Goal: Transaction & Acquisition: Purchase product/service

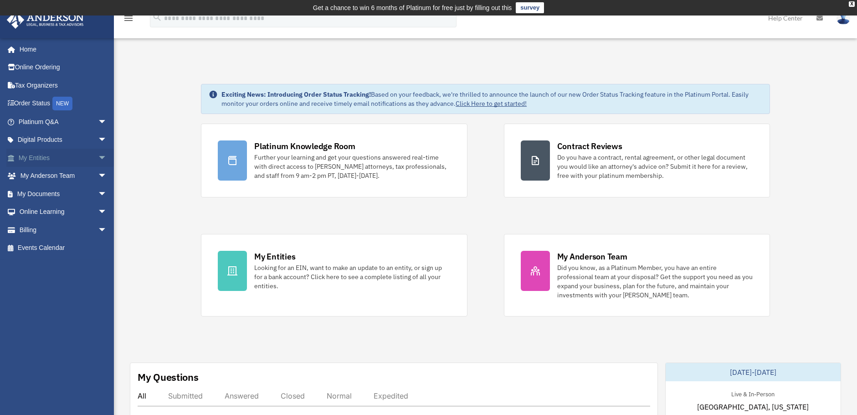
click at [43, 156] on link "My Entities arrow_drop_down" at bounding box center [63, 158] width 114 height 18
click at [98, 157] on span "arrow_drop_down" at bounding box center [107, 158] width 18 height 19
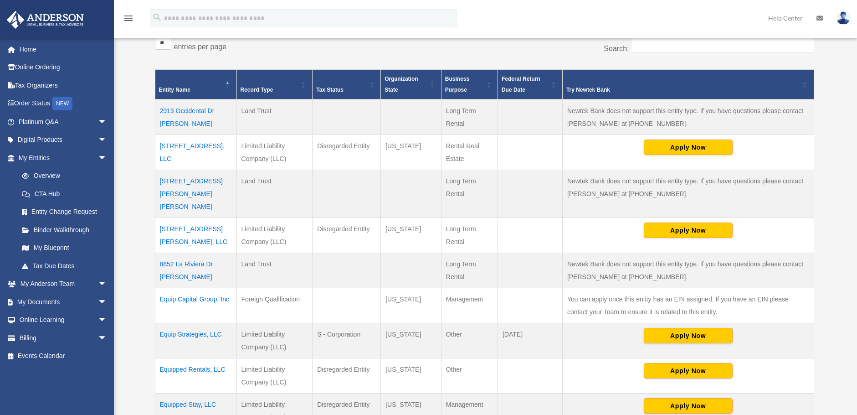
scroll to position [185, 0]
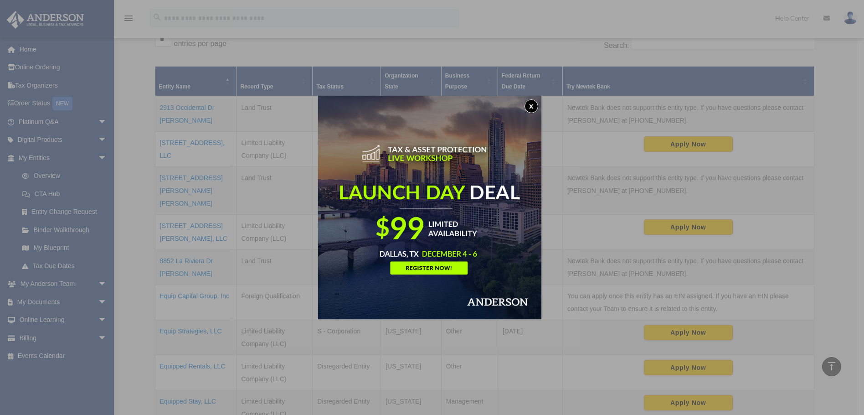
click at [533, 106] on button "x" at bounding box center [531, 106] width 14 height 14
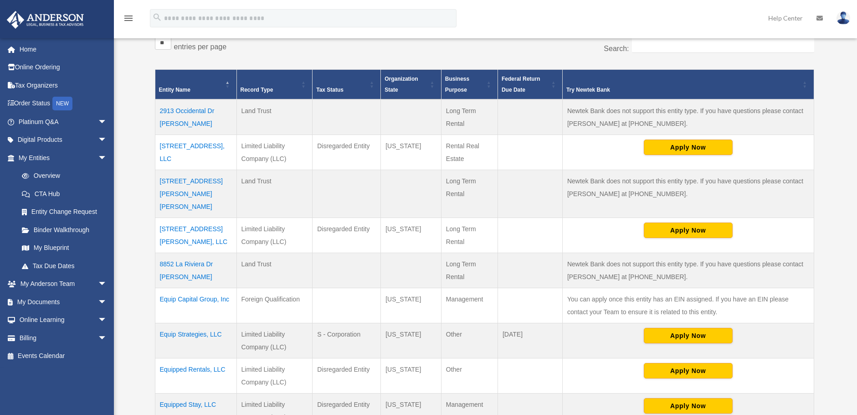
scroll to position [182, 0]
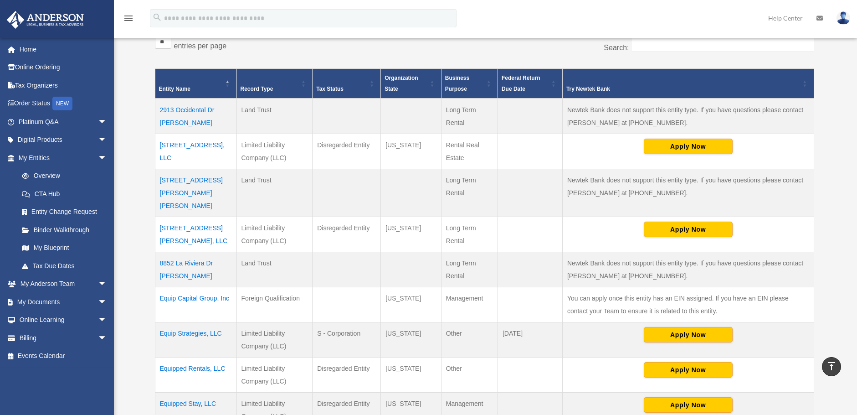
click at [190, 144] on td "[STREET_ADDRESS], LLC" at bounding box center [196, 151] width 82 height 35
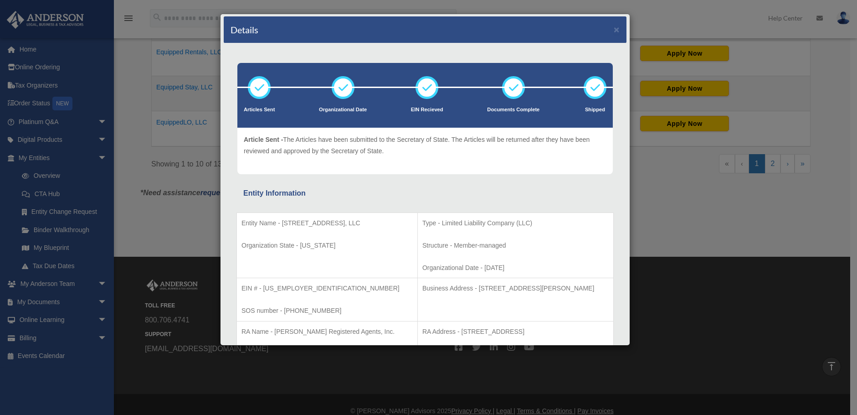
scroll to position [0, 0]
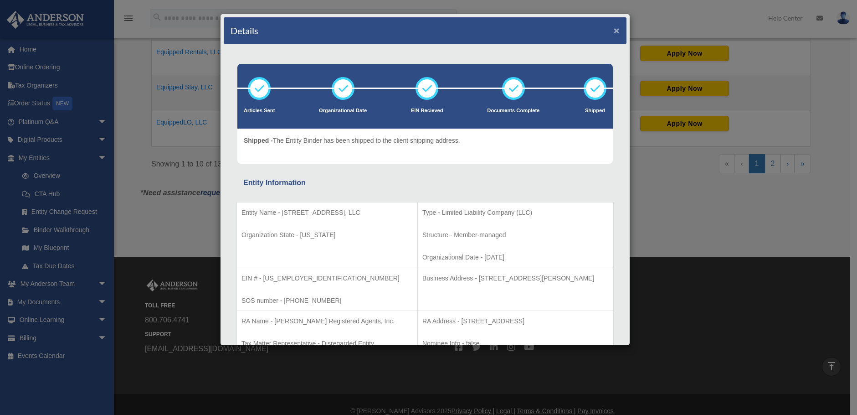
click at [614, 29] on button "×" at bounding box center [617, 31] width 6 height 10
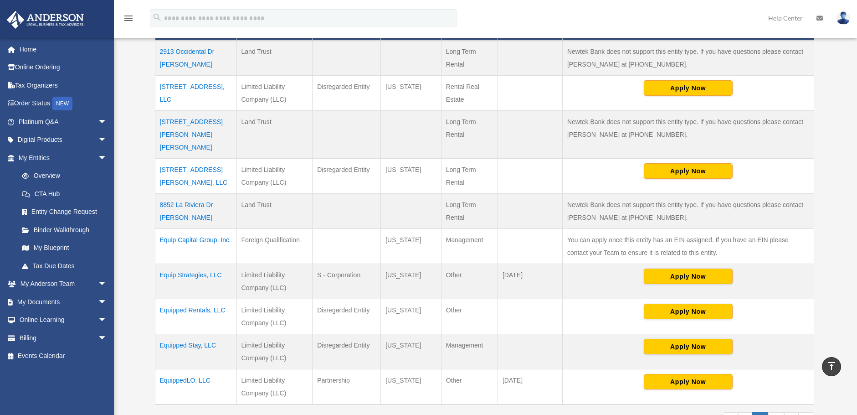
scroll to position [180, 0]
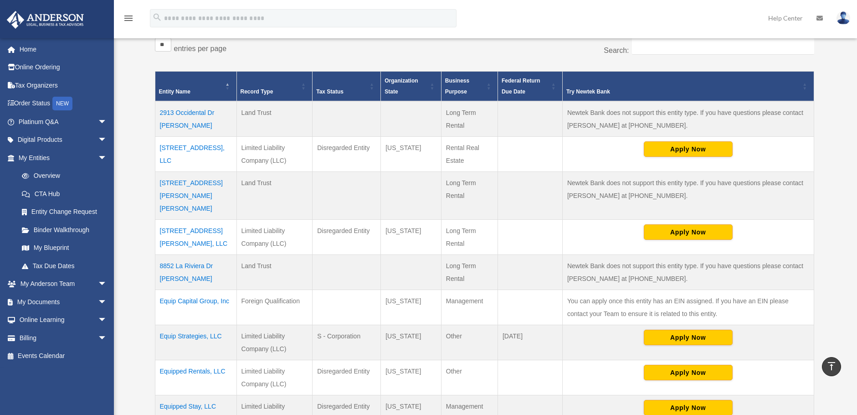
click at [200, 113] on td "2913 Occidental Dr [PERSON_NAME]" at bounding box center [196, 119] width 82 height 36
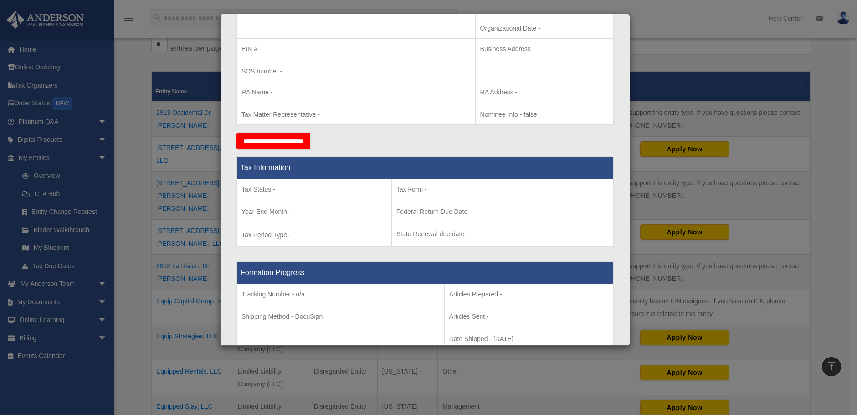
scroll to position [273, 0]
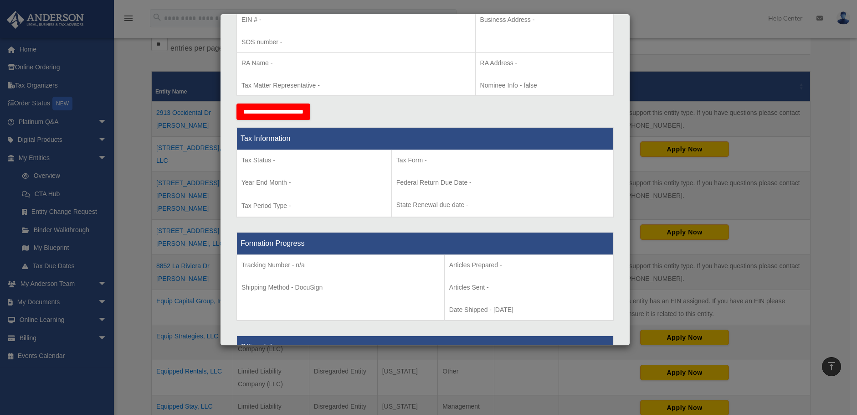
click at [310, 111] on input "**********" at bounding box center [273, 111] width 74 height 16
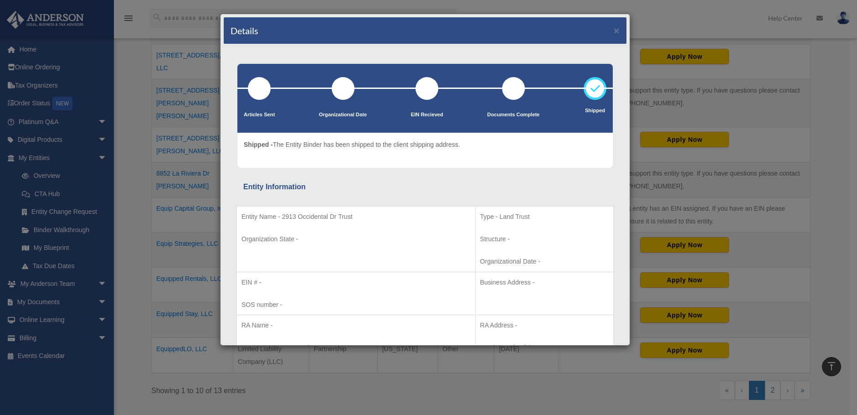
scroll to position [271, 0]
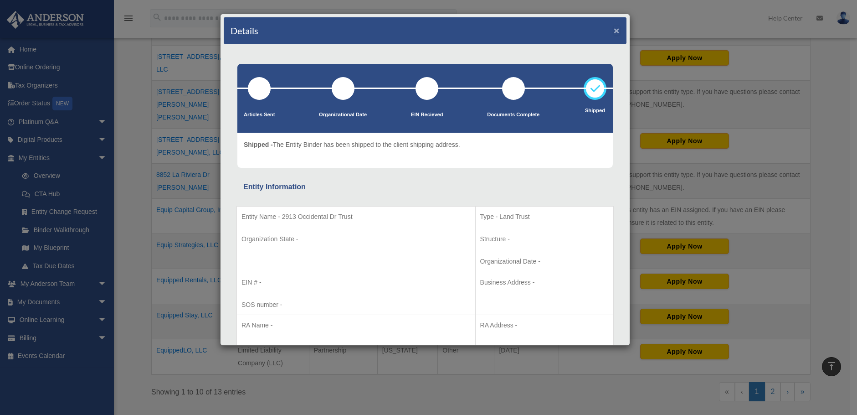
click at [614, 28] on button "×" at bounding box center [617, 31] width 6 height 10
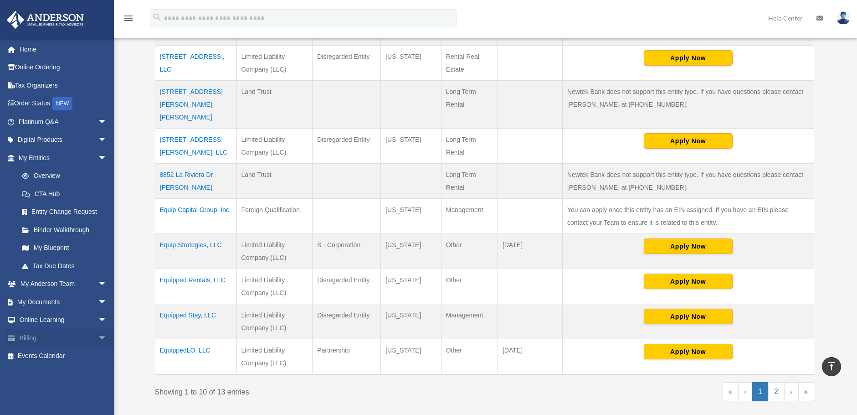
click at [98, 335] on span "arrow_drop_down" at bounding box center [107, 337] width 18 height 19
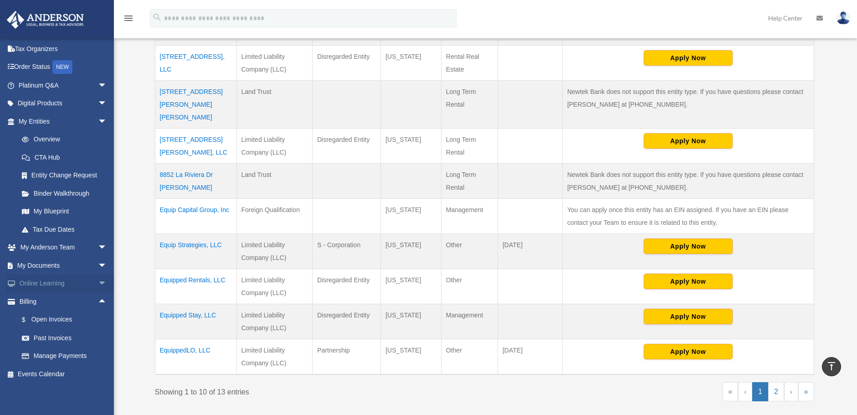
scroll to position [37, 0]
click at [62, 318] on link "$ Open Invoices" at bounding box center [67, 318] width 108 height 19
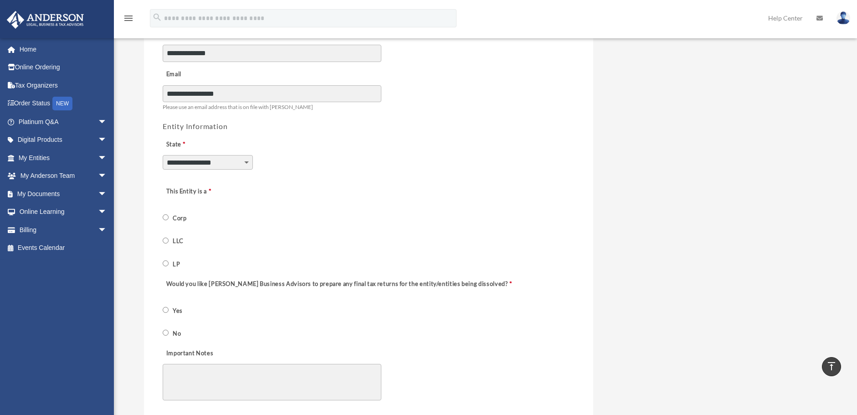
scroll to position [182, 0]
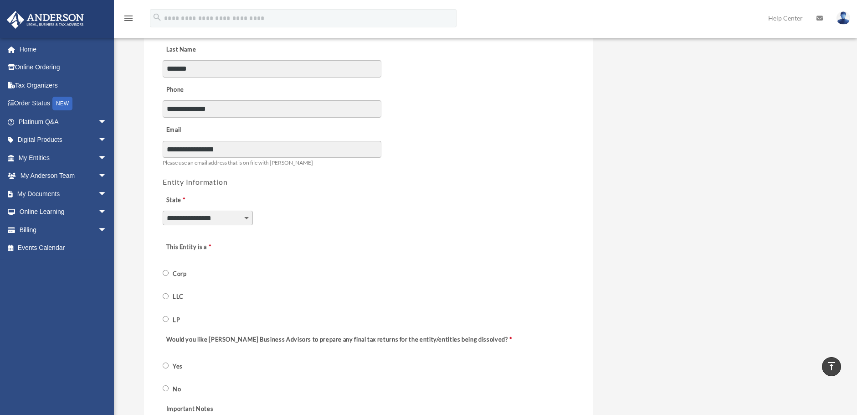
click at [248, 220] on select "**********" at bounding box center [208, 217] width 90 height 15
click at [163, 210] on select "**********" at bounding box center [208, 217] width 90 height 15
click at [195, 214] on select "**********" at bounding box center [208, 217] width 90 height 15
select select "********"
click at [163, 210] on select "**********" at bounding box center [208, 217] width 90 height 15
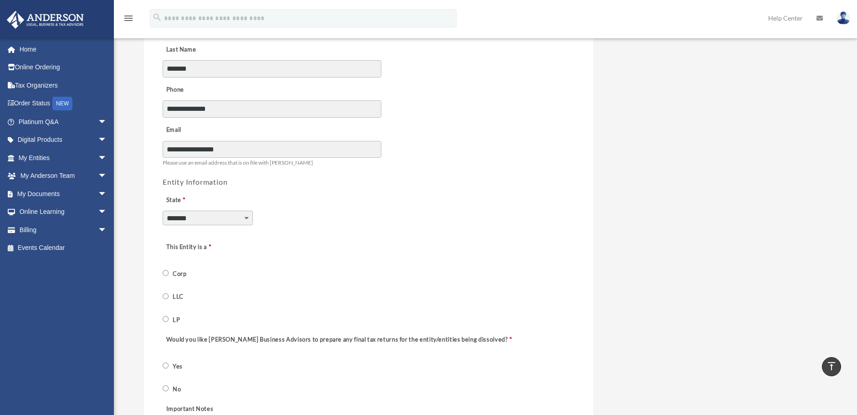
click at [336, 273] on div "This Entity is a Corp LLC LP" at bounding box center [369, 281] width 414 height 92
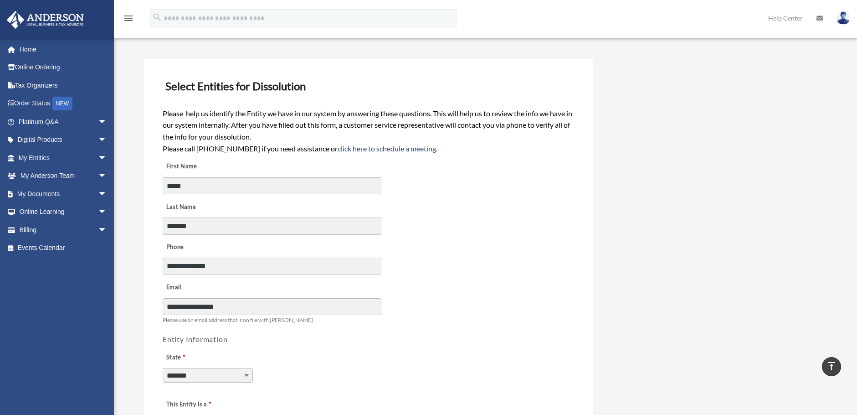
scroll to position [0, 0]
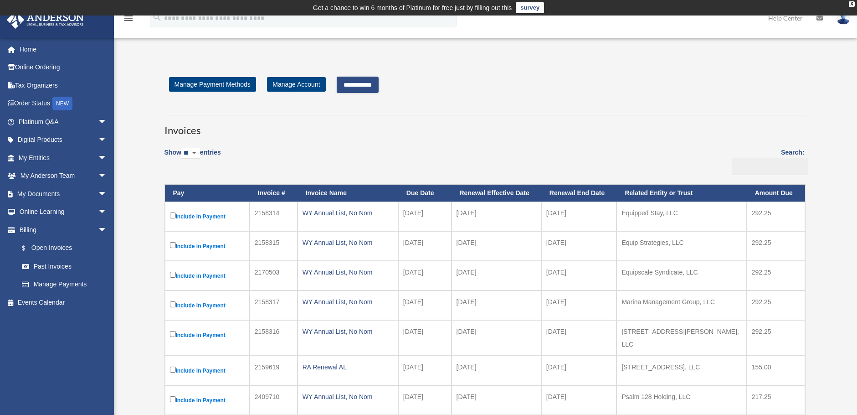
drag, startPoint x: 363, startPoint y: 84, endPoint x: 374, endPoint y: 86, distance: 11.5
click at [363, 84] on input "**********" at bounding box center [358, 85] width 42 height 16
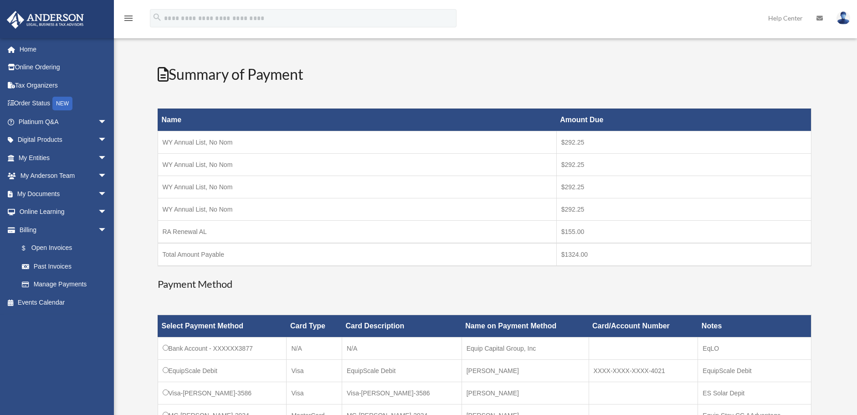
scroll to position [137, 0]
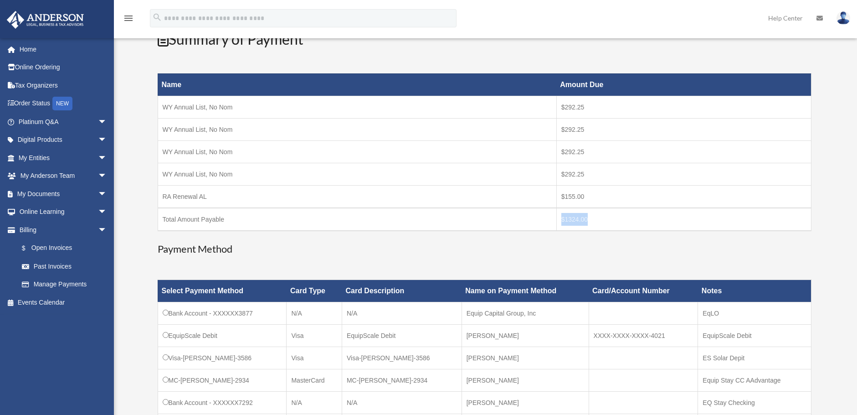
drag, startPoint x: 591, startPoint y: 221, endPoint x: 535, endPoint y: 217, distance: 56.2
click at [535, 217] on tr "Total Amount Payable $1324.00" at bounding box center [484, 219] width 653 height 23
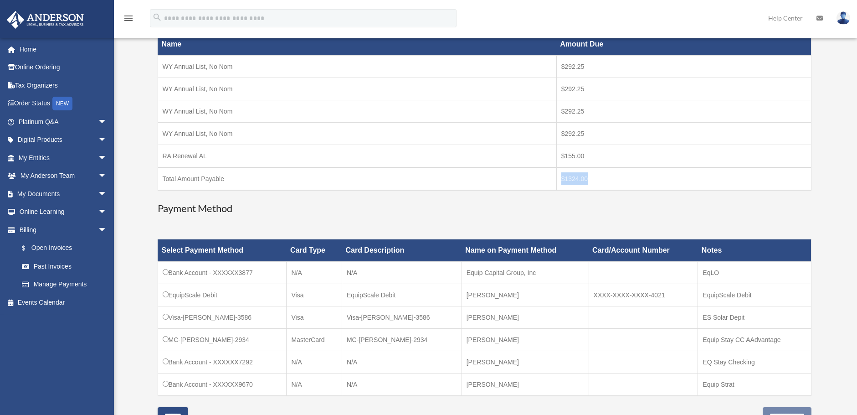
scroll to position [228, 0]
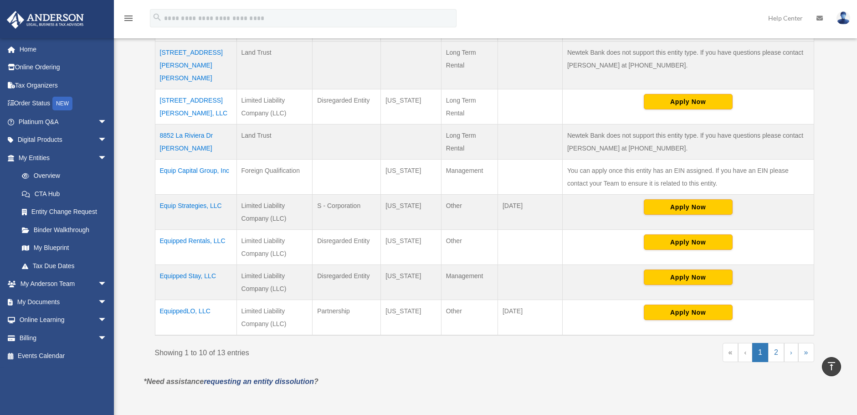
scroll to position [332, 0]
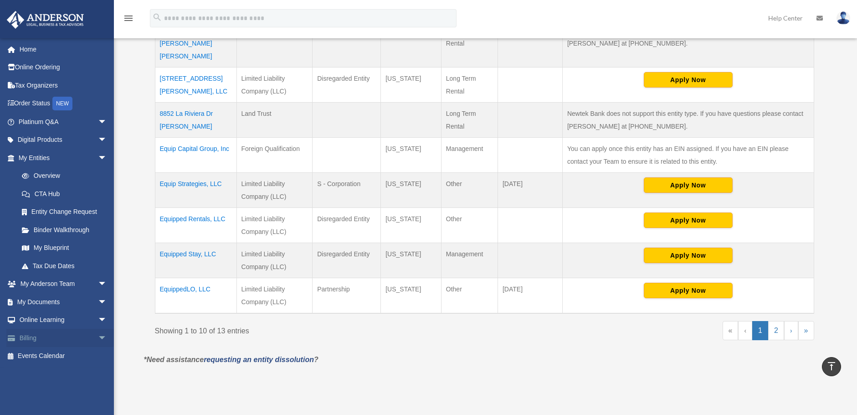
click at [30, 338] on link "Billing arrow_drop_down" at bounding box center [63, 337] width 114 height 18
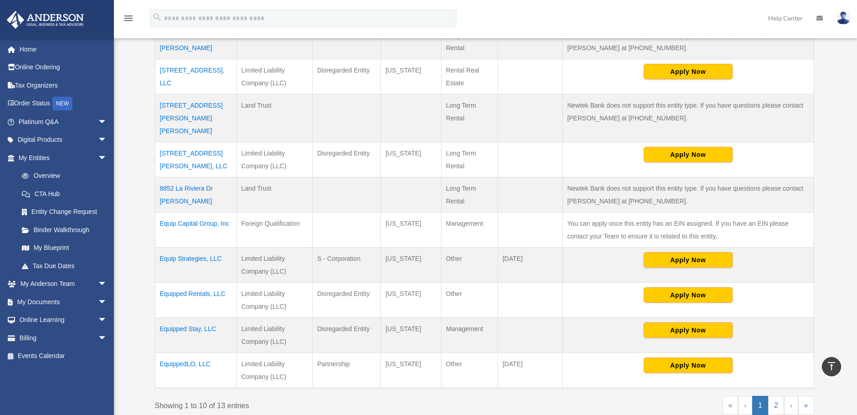
scroll to position [241, 0]
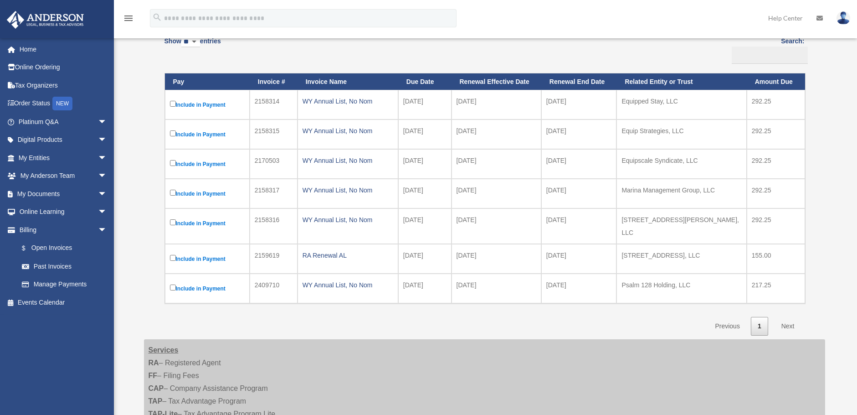
scroll to position [106, 0]
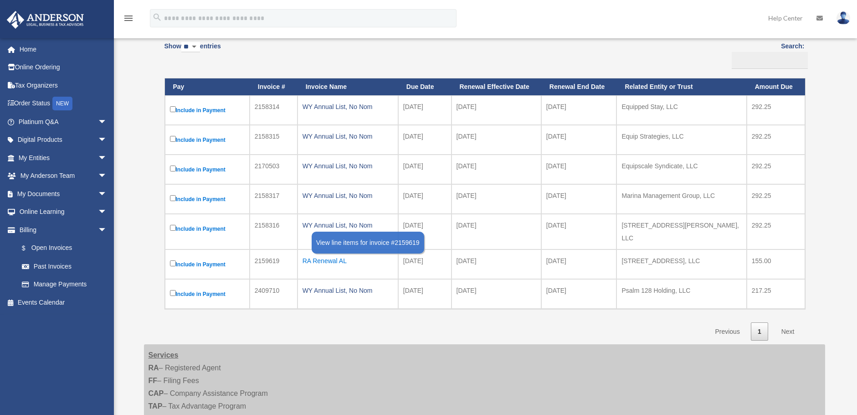
click at [328, 255] on div "RA Renewal AL" at bounding box center [348, 260] width 91 height 13
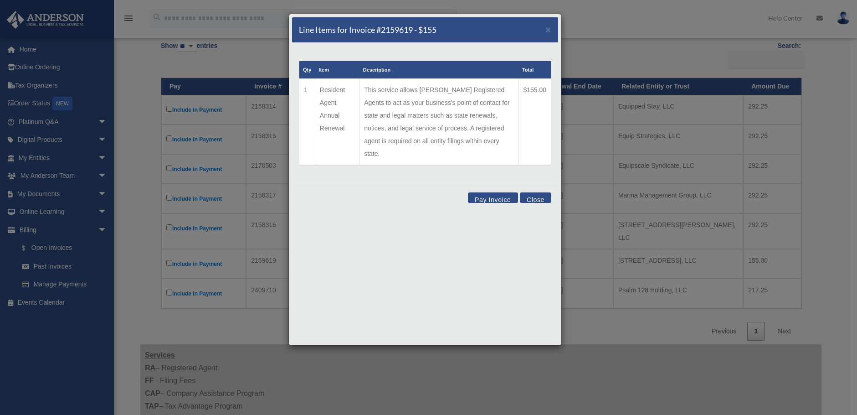
click at [441, 185] on div "Pay Invoice Close" at bounding box center [425, 199] width 266 height 28
click at [536, 192] on button "Close" at bounding box center [535, 197] width 31 height 10
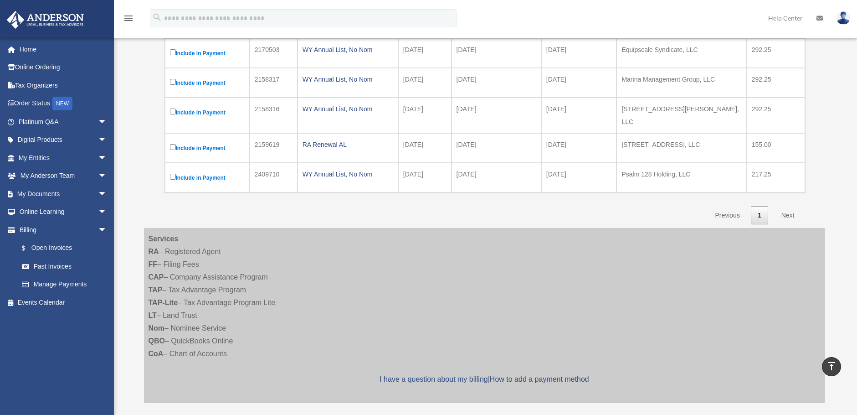
scroll to position [0, 0]
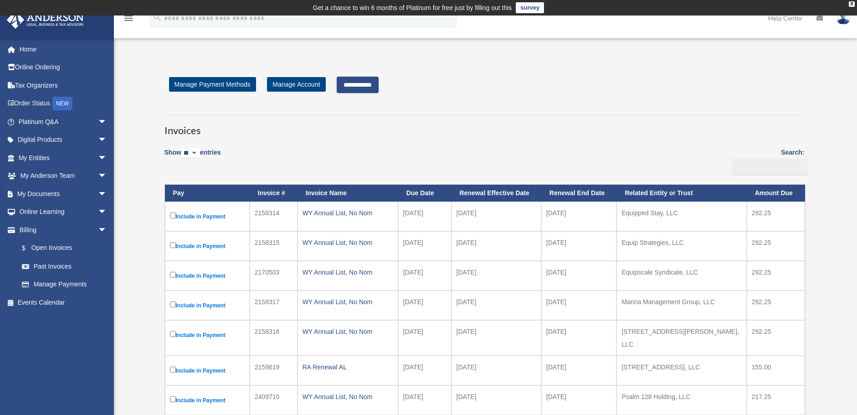
click at [379, 82] on input "**********" at bounding box center [358, 85] width 42 height 16
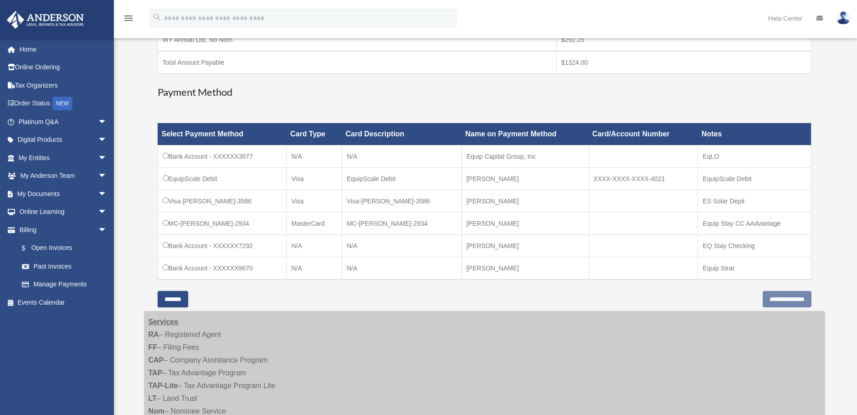
scroll to position [319, 0]
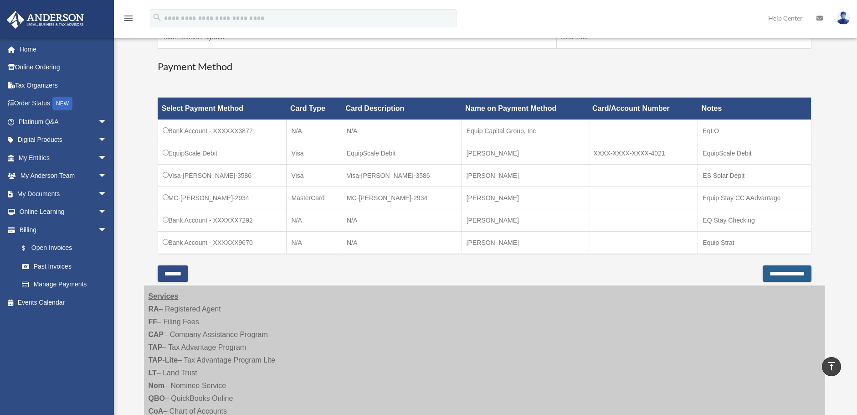
click at [772, 272] on input "**********" at bounding box center [787, 273] width 49 height 16
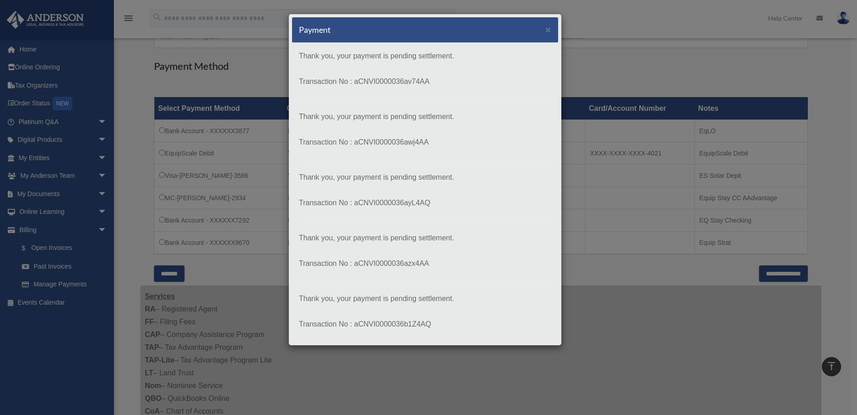
click at [541, 96] on p "Thank you, your payment is pending settlement. Transaction No : aCNVI0000036av7…" at bounding box center [425, 197] width 252 height 294
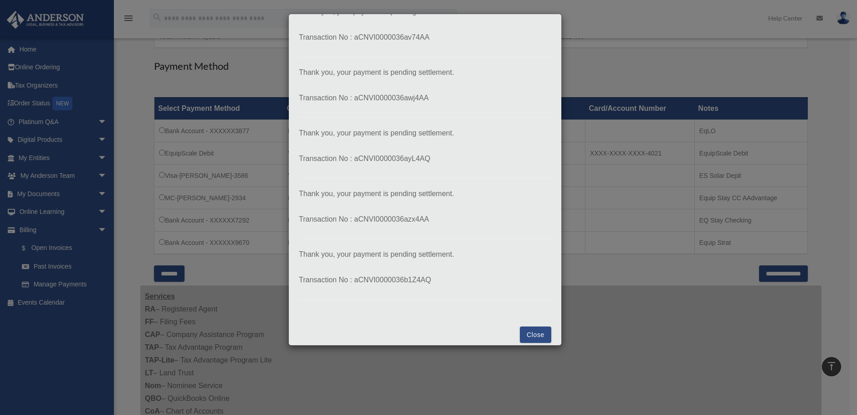
scroll to position [52, 0]
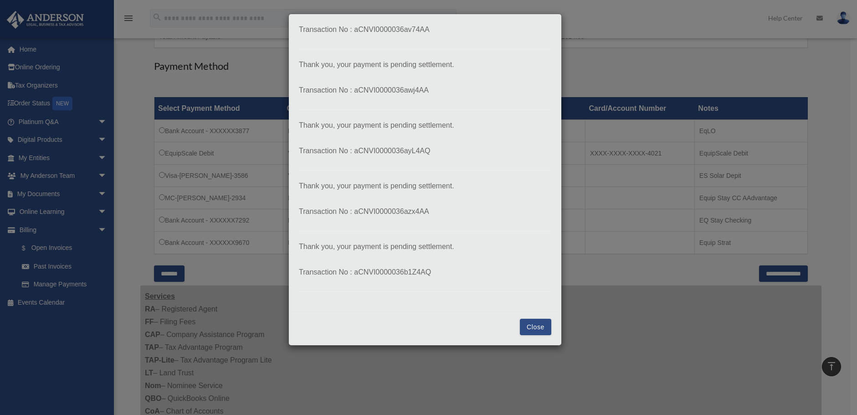
click at [524, 325] on button "Close" at bounding box center [535, 326] width 31 height 16
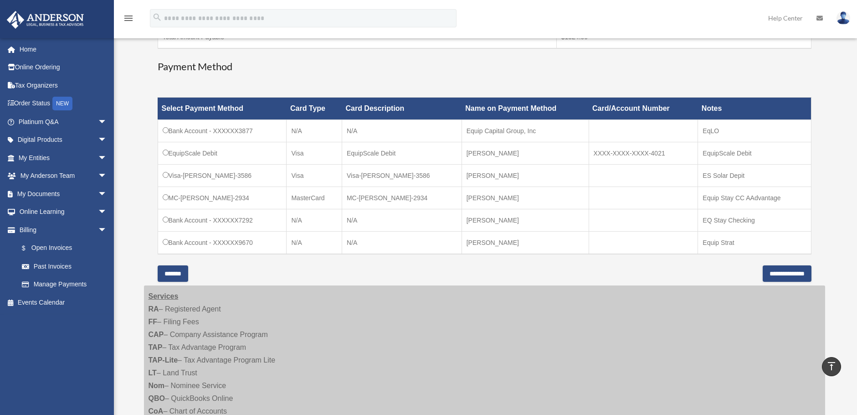
scroll to position [437, 0]
